Goal: Find specific page/section: Find specific page/section

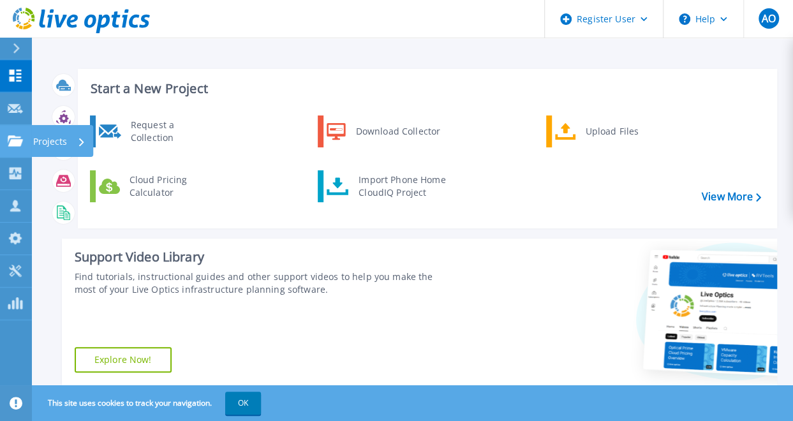
click at [55, 143] on p "Projects" at bounding box center [50, 141] width 34 height 33
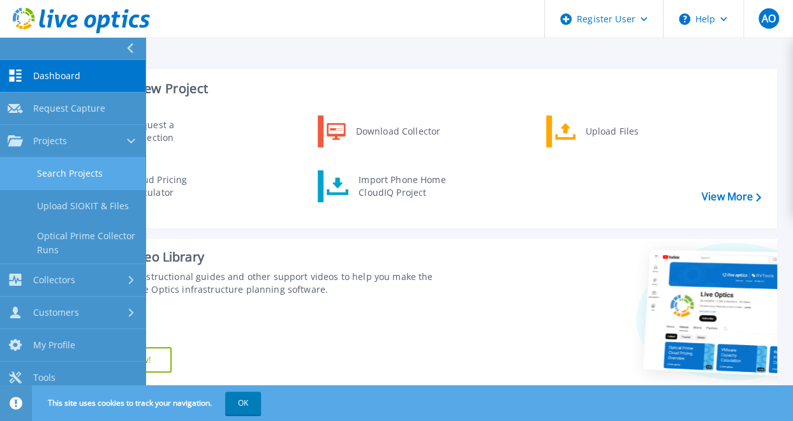
click at [80, 170] on link "Search Projects" at bounding box center [72, 173] width 145 height 33
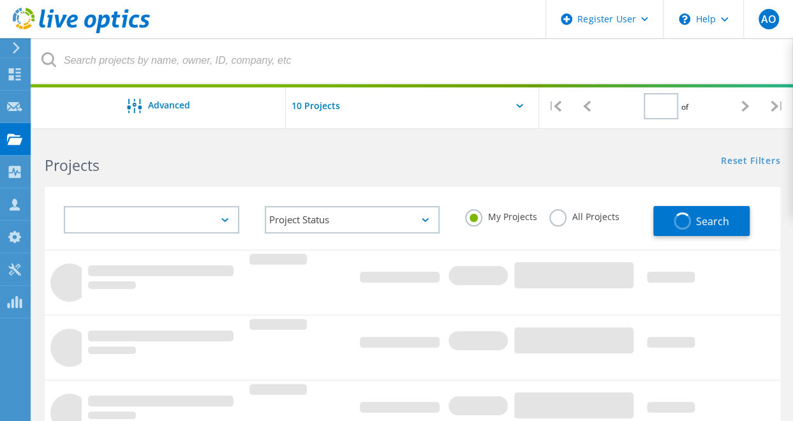
type input "1"
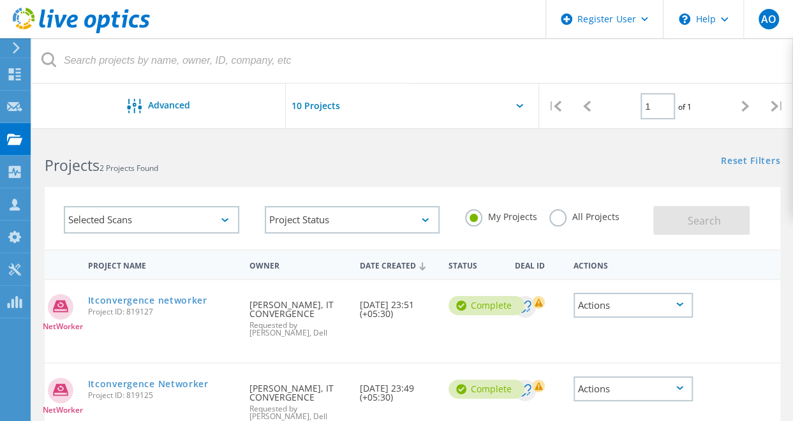
click at [560, 220] on label "All Projects" at bounding box center [584, 215] width 70 height 12
click at [0, 0] on input "All Projects" at bounding box center [0, 0] width 0 height 0
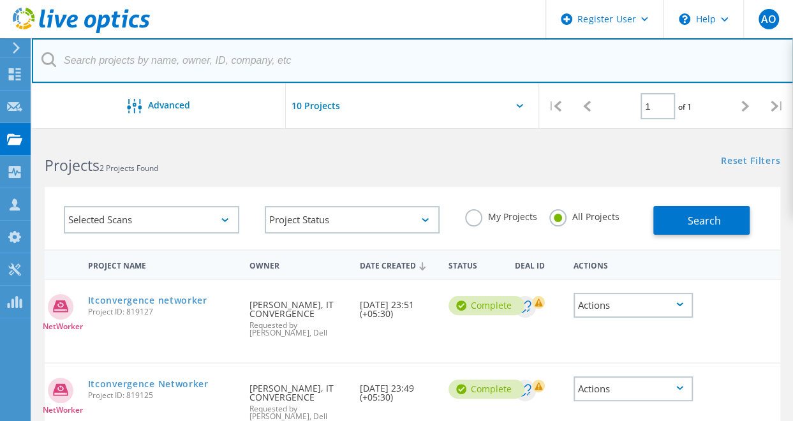
click at [374, 59] on input "text" at bounding box center [412, 60] width 761 height 45
type input "fortinet"
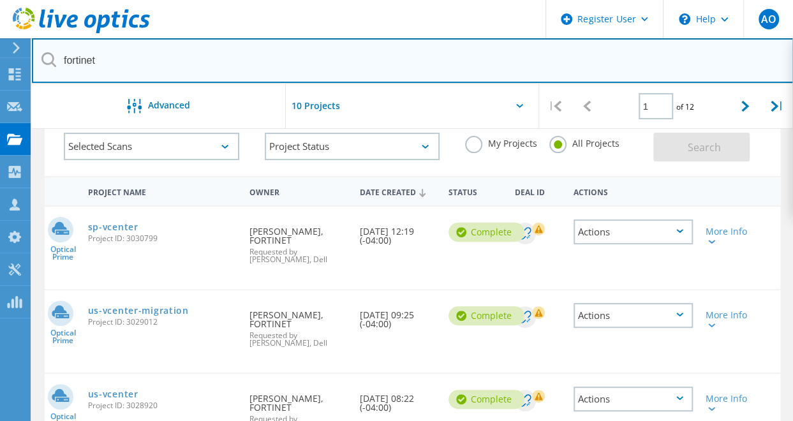
scroll to position [72, 0]
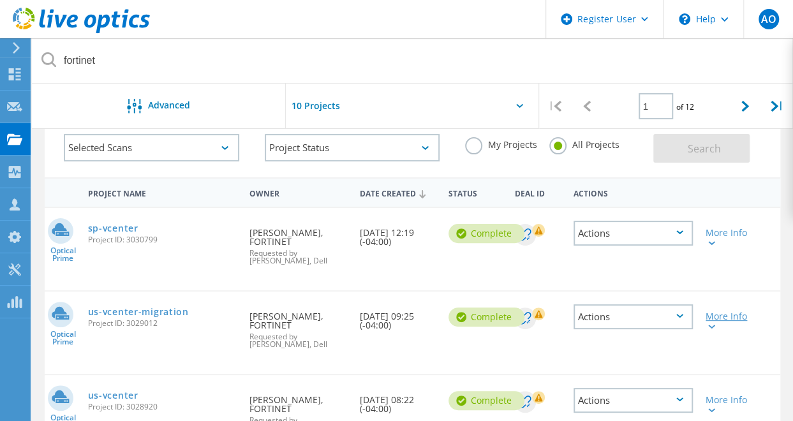
click at [722, 312] on div "More Info" at bounding box center [728, 321] width 46 height 18
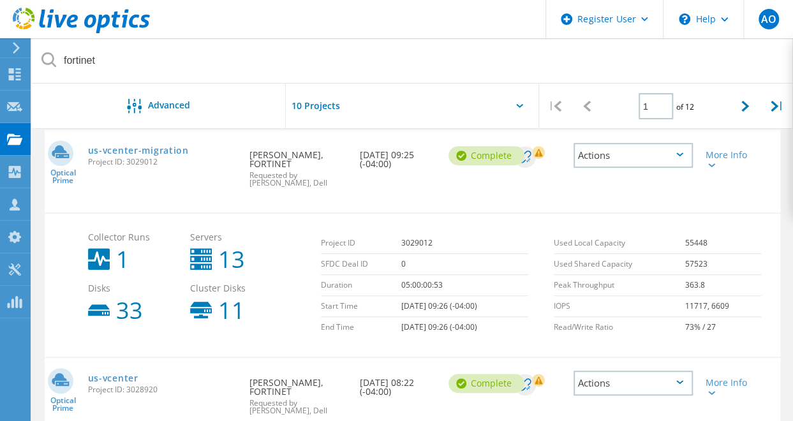
scroll to position [233, 0]
click at [167, 147] on link "us-vcenter-migration" at bounding box center [138, 151] width 101 height 9
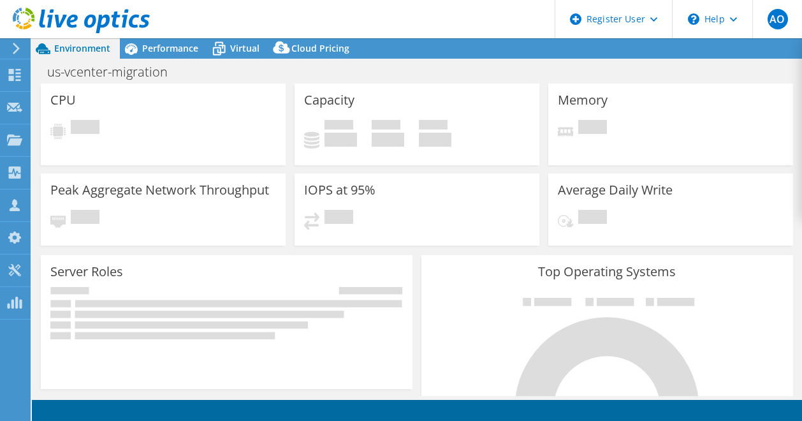
select select "USD"
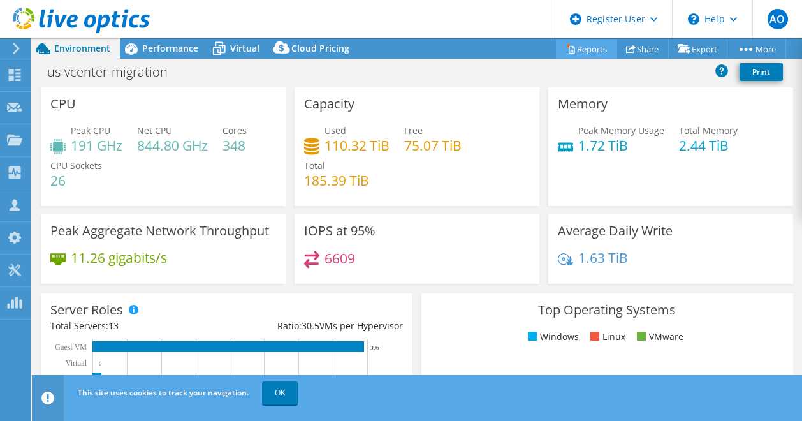
click at [593, 47] on link "Reports" at bounding box center [586, 49] width 61 height 20
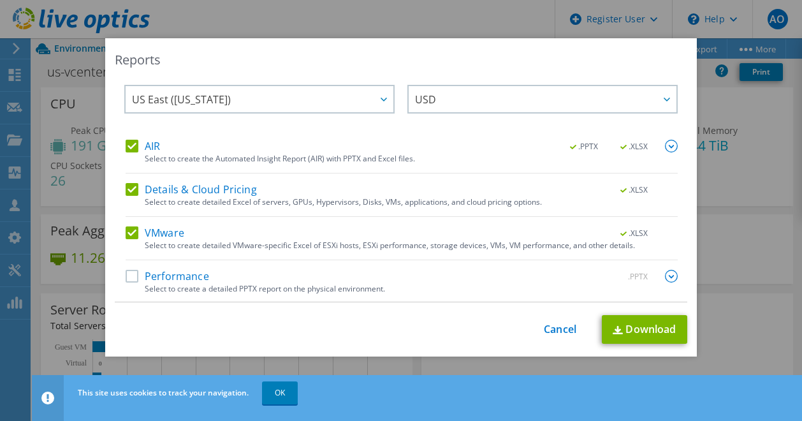
scroll to position [11, 0]
click at [650, 329] on link "Download" at bounding box center [644, 329] width 85 height 29
